Goal: Transaction & Acquisition: Purchase product/service

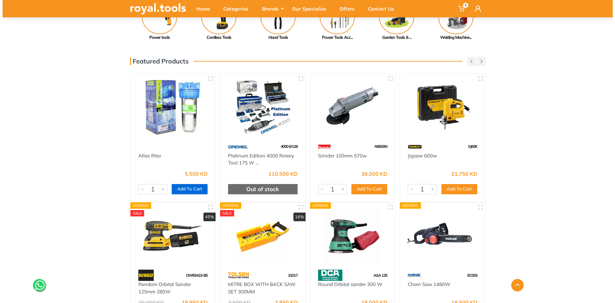
scroll to position [192, 0]
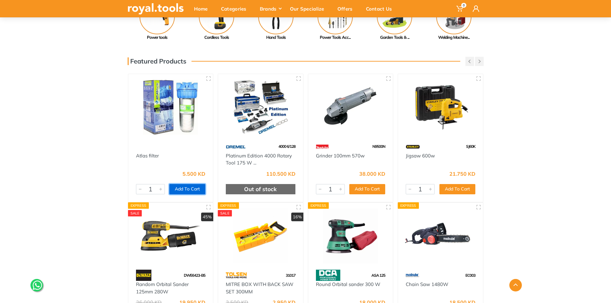
click at [190, 189] on button "Add To Cart" at bounding box center [187, 189] width 36 height 10
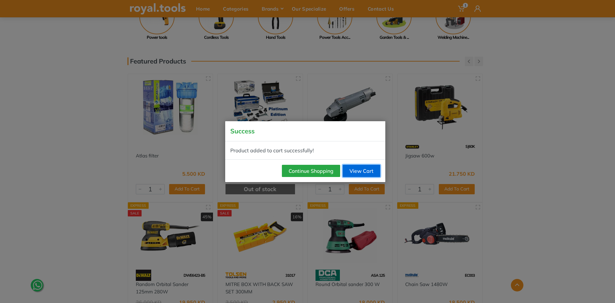
click at [369, 170] on link "View Cart" at bounding box center [361, 171] width 37 height 12
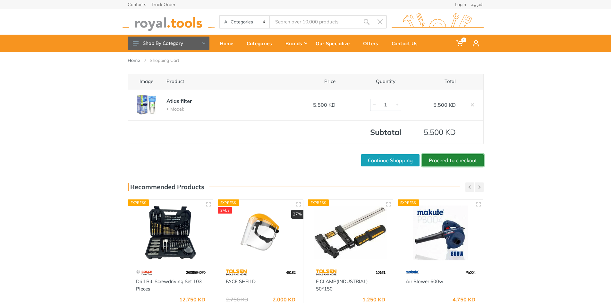
click at [450, 157] on link "Proceed to checkout" at bounding box center [453, 160] width 62 height 12
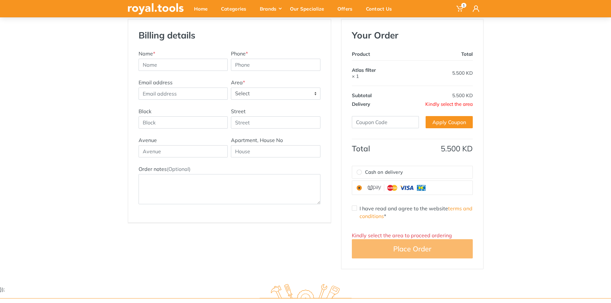
scroll to position [128, 0]
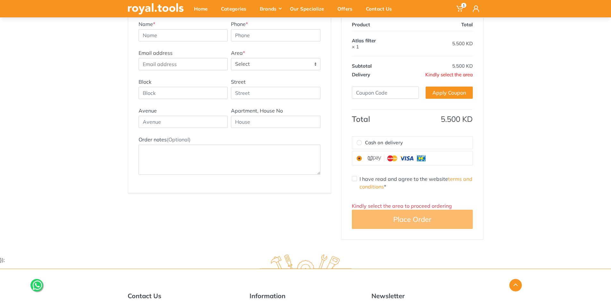
click at [261, 64] on span "Select" at bounding box center [275, 64] width 89 height 12
type input "bn"
select select "41"
